Goal: Check status

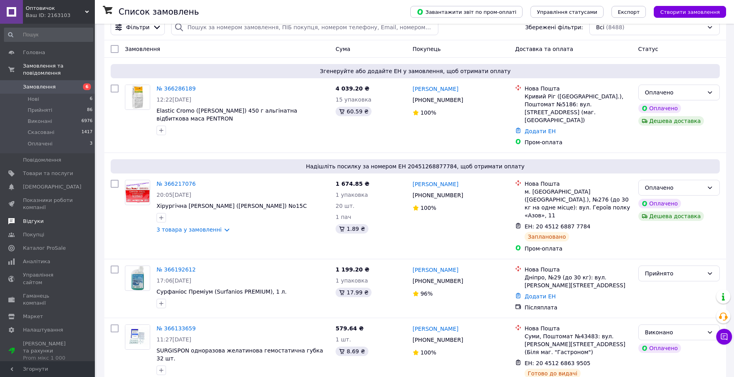
scroll to position [119, 0]
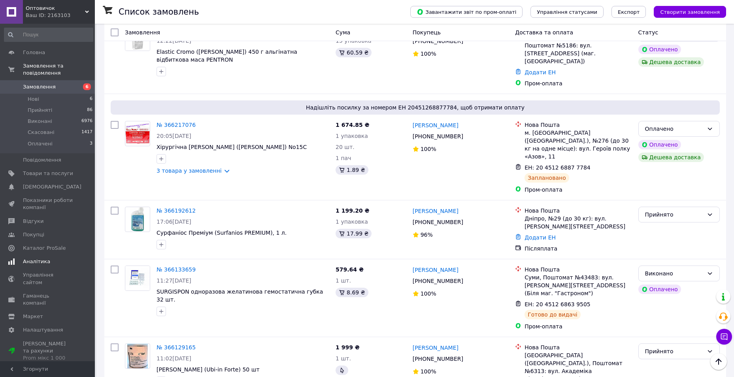
click at [31, 258] on span "Аналітика" at bounding box center [36, 261] width 27 height 7
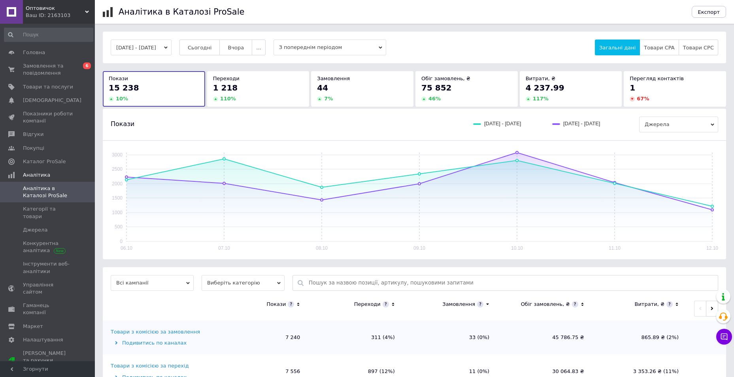
click at [254, 89] on div "1 218" at bounding box center [258, 87] width 91 height 11
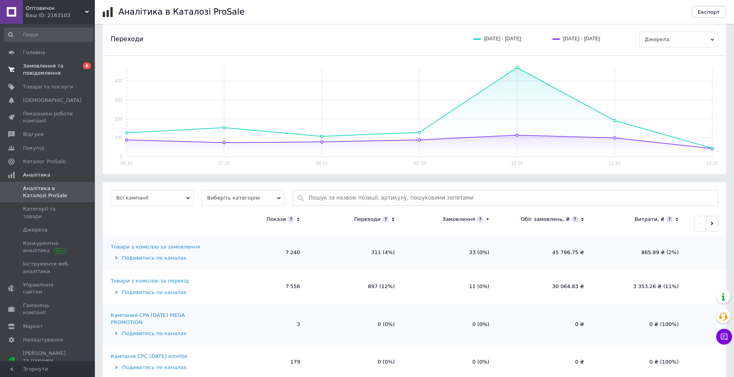
scroll to position [40, 0]
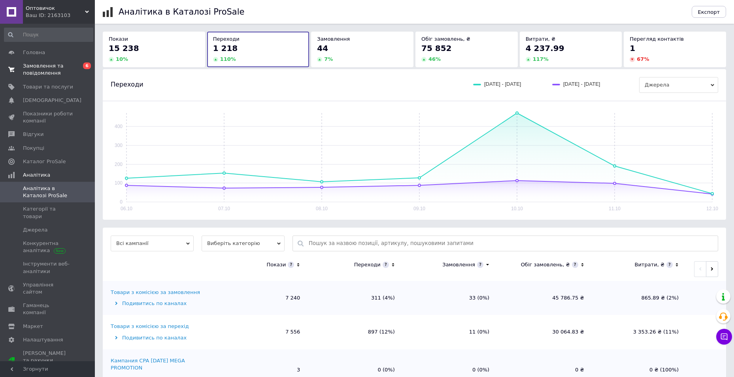
click at [48, 69] on span "Замовлення та повідомлення" at bounding box center [48, 69] width 50 height 14
